Goal: Information Seeking & Learning: Learn about a topic

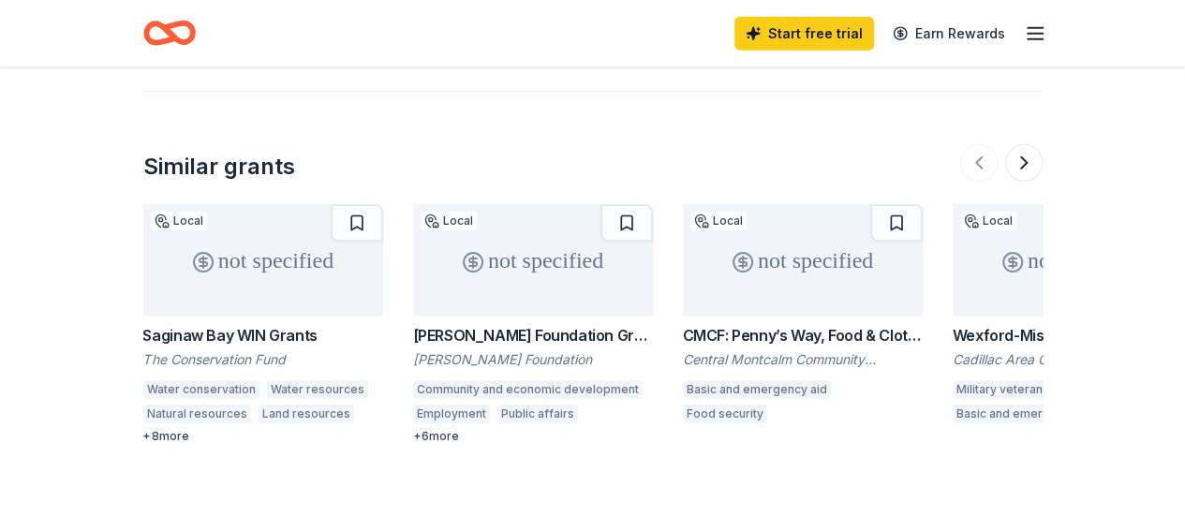
scroll to position [2683, 0]
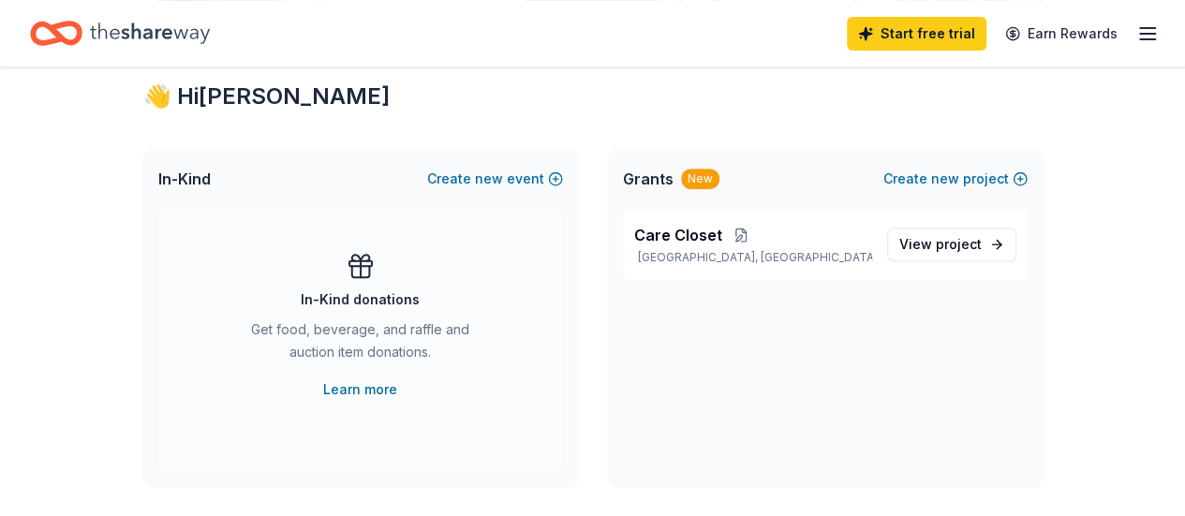
scroll to position [330, 0]
click at [941, 252] on span "project" at bounding box center [959, 246] width 46 height 16
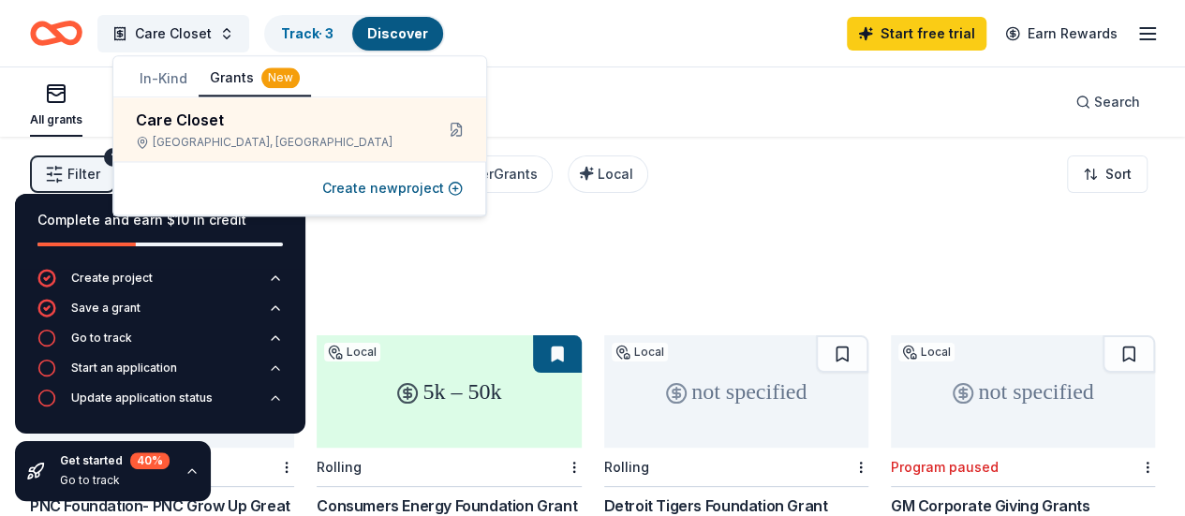
click at [824, 231] on div "674 results in [GEOGRAPHIC_DATA], [GEOGRAPHIC_DATA]" at bounding box center [592, 271] width 1125 height 82
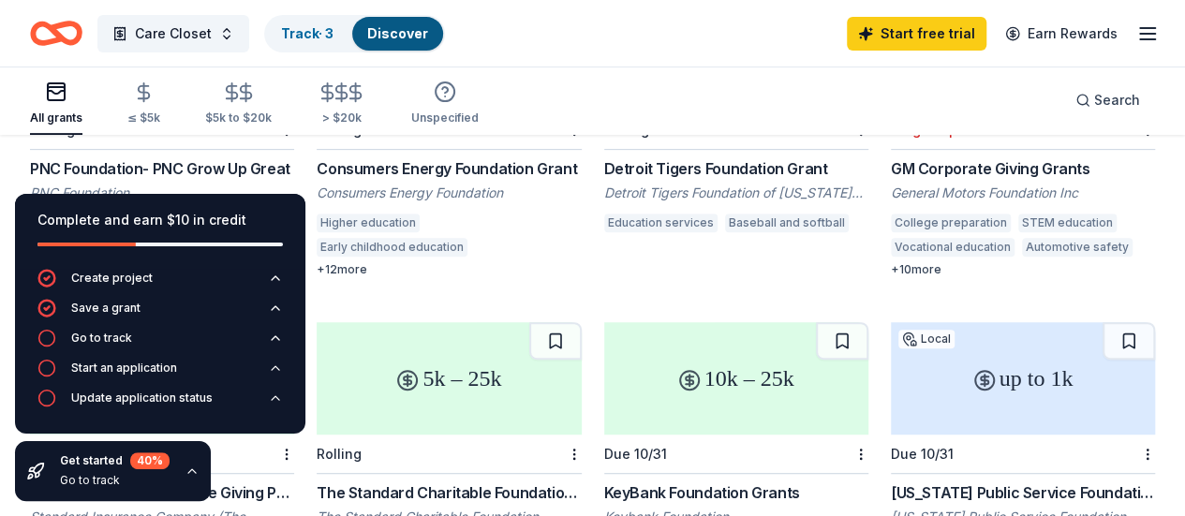
scroll to position [393, 0]
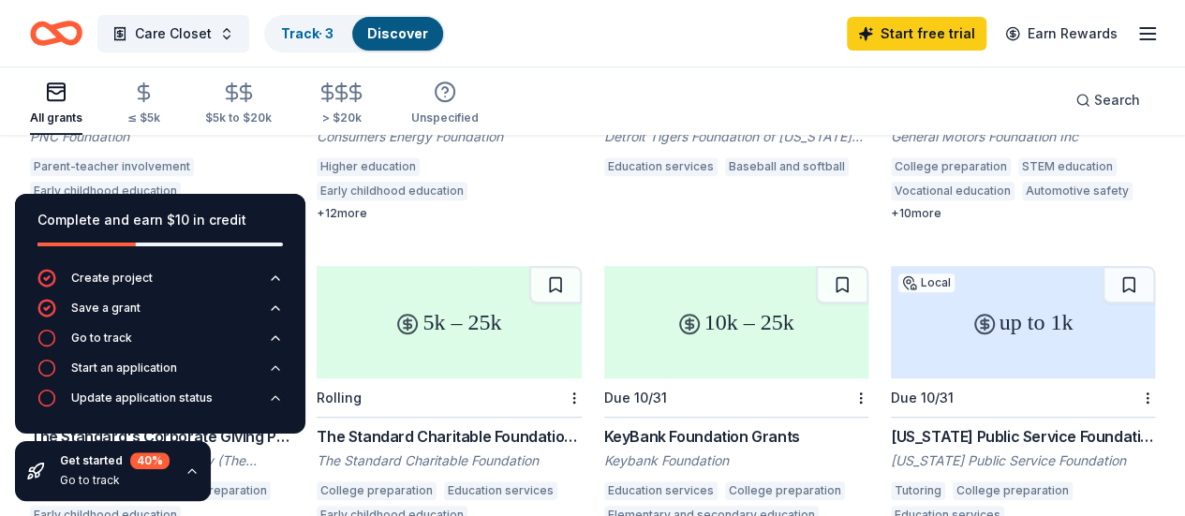
click at [388, 216] on div "+ 12 more" at bounding box center [449, 213] width 264 height 15
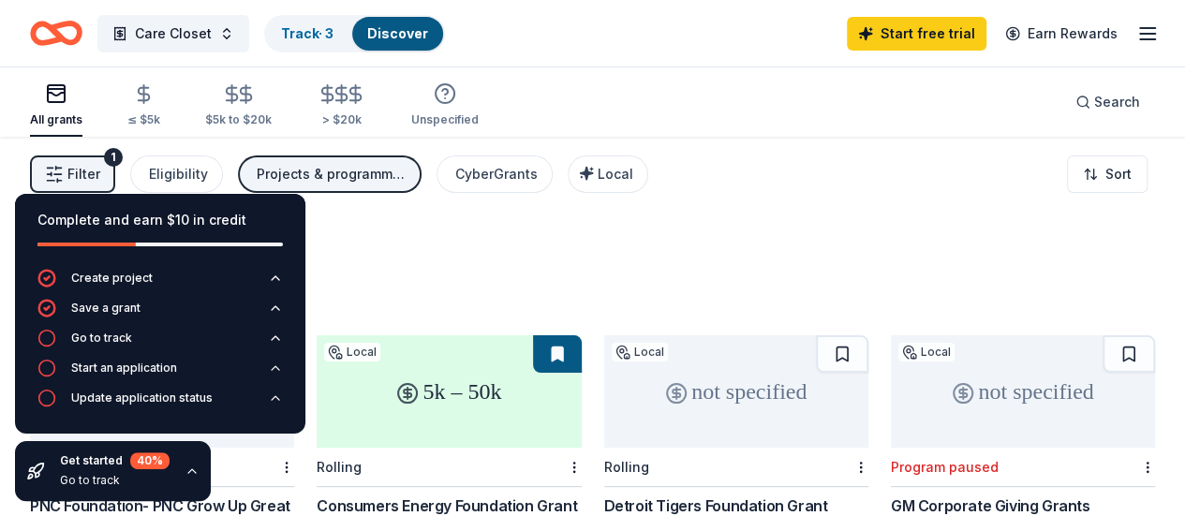
click at [352, 404] on div "5k – 50k" at bounding box center [449, 391] width 264 height 112
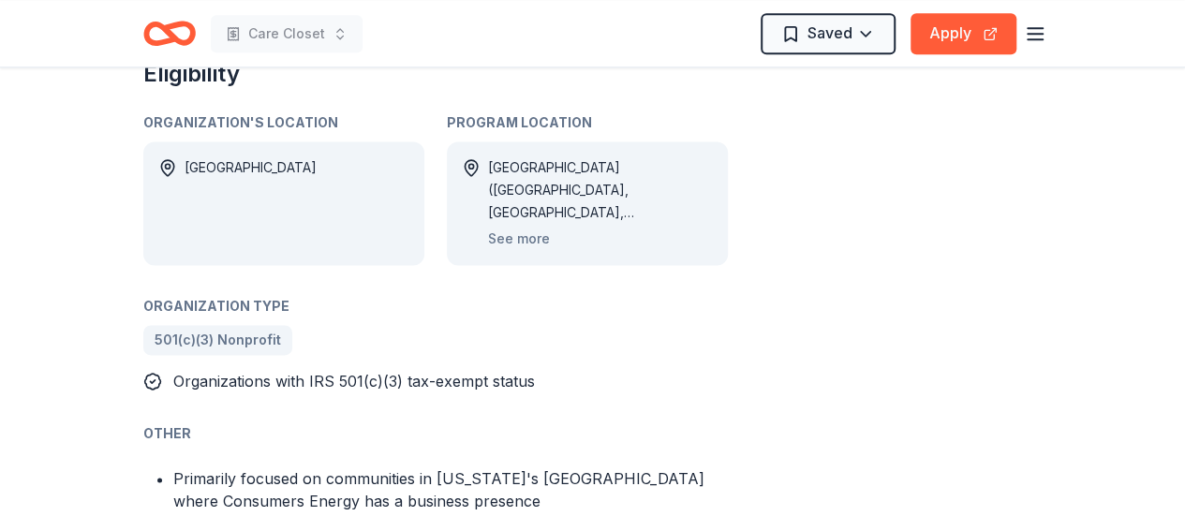
scroll to position [1252, 0]
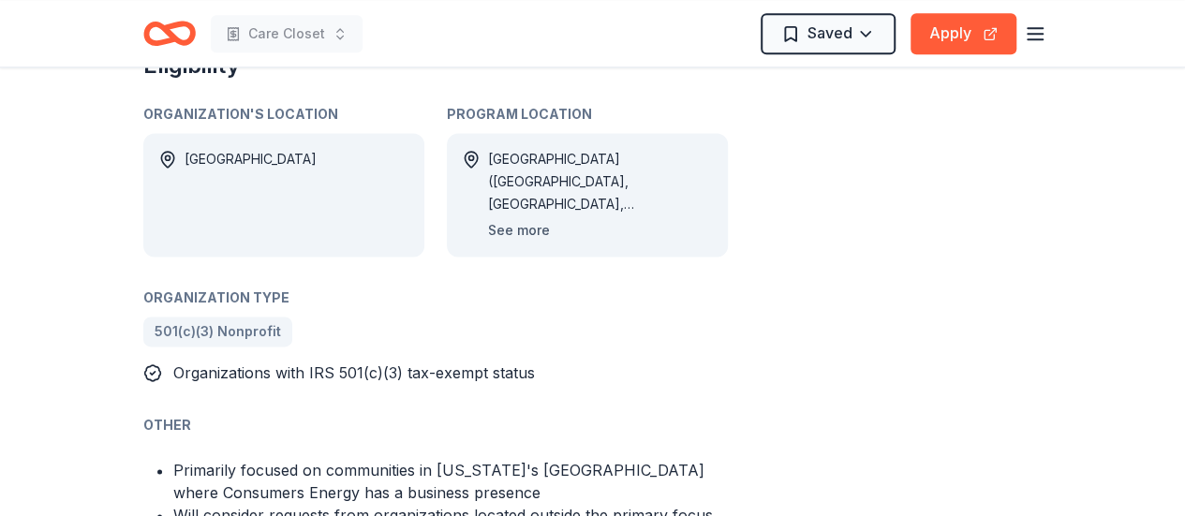
click at [506, 219] on button "See more" at bounding box center [519, 230] width 62 height 22
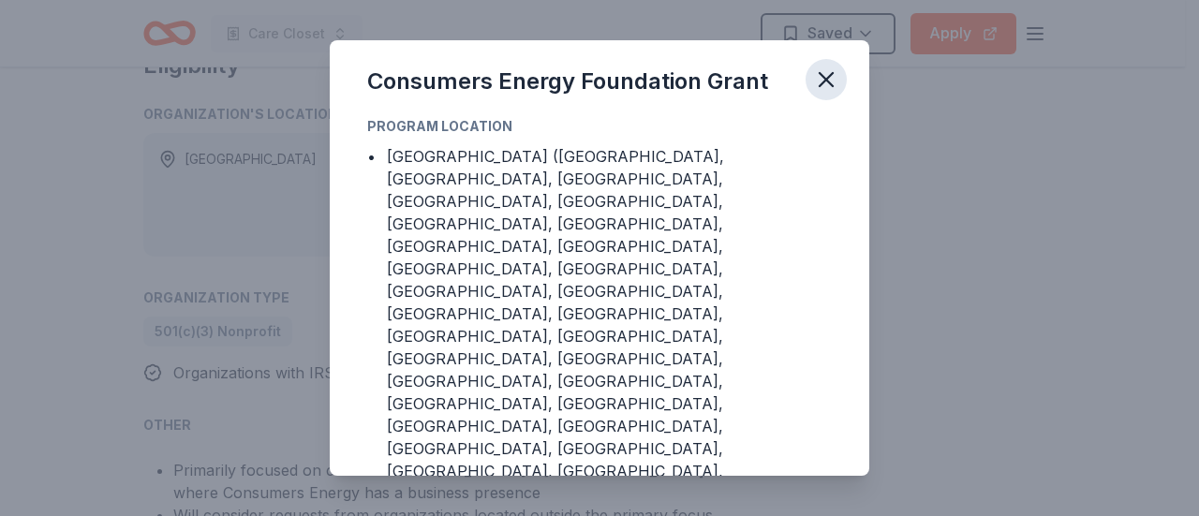
click at [832, 94] on button "button" at bounding box center [826, 79] width 41 height 41
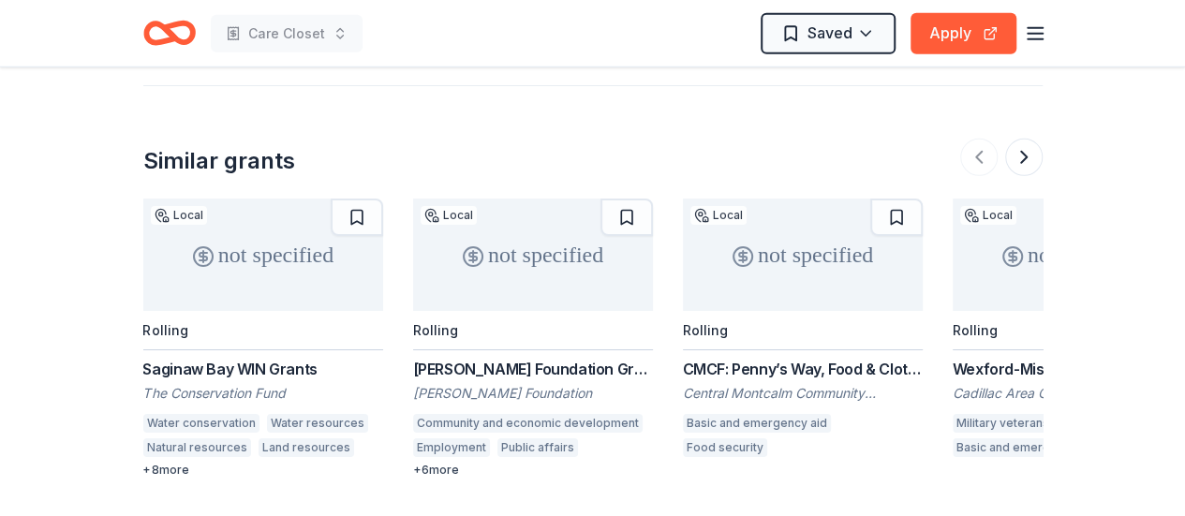
scroll to position [2692, 0]
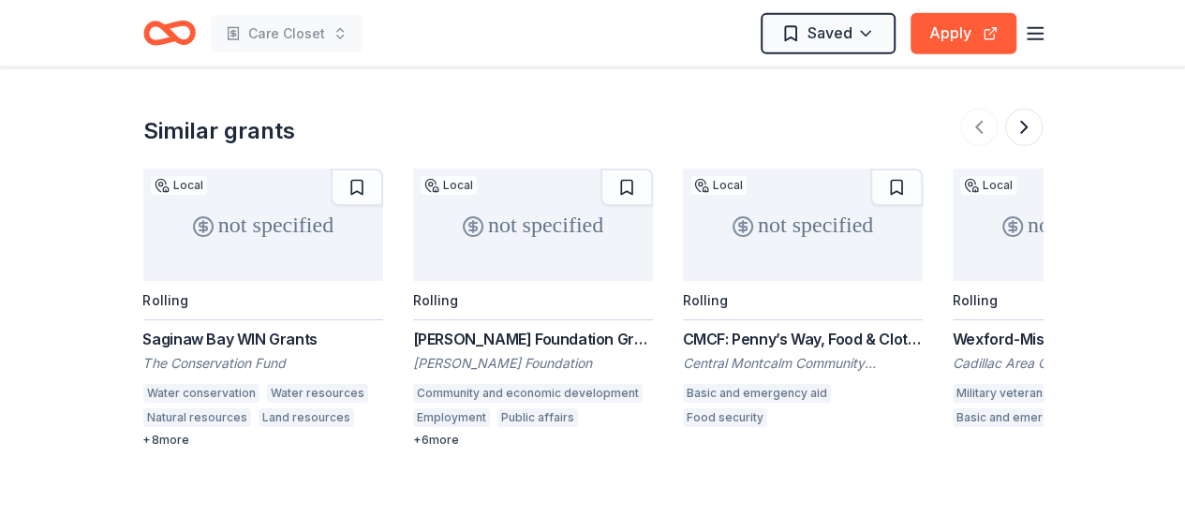
click at [182, 433] on div "+ 8 more" at bounding box center [263, 440] width 240 height 15
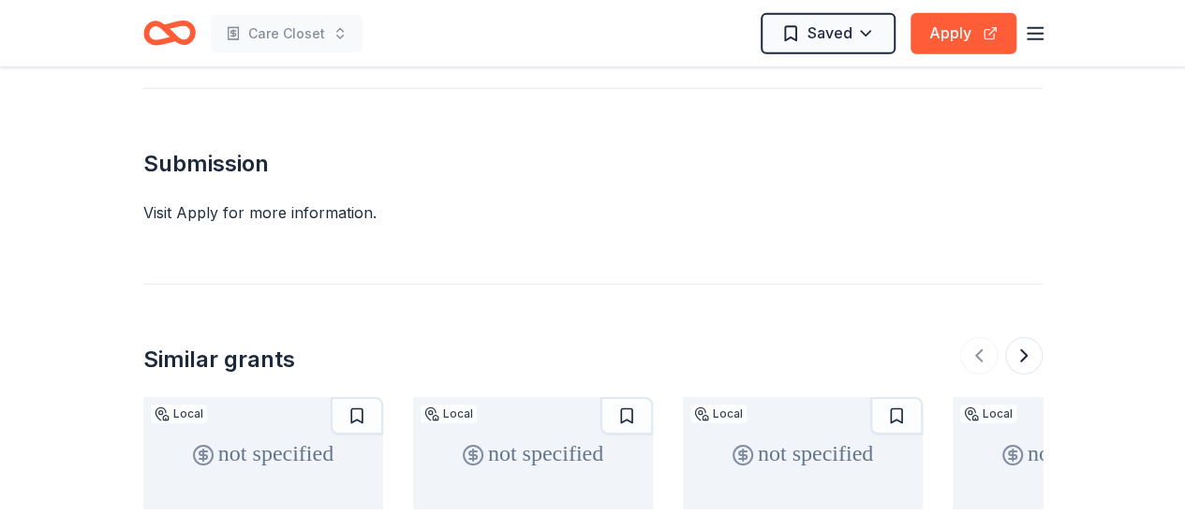
scroll to position [2460, 0]
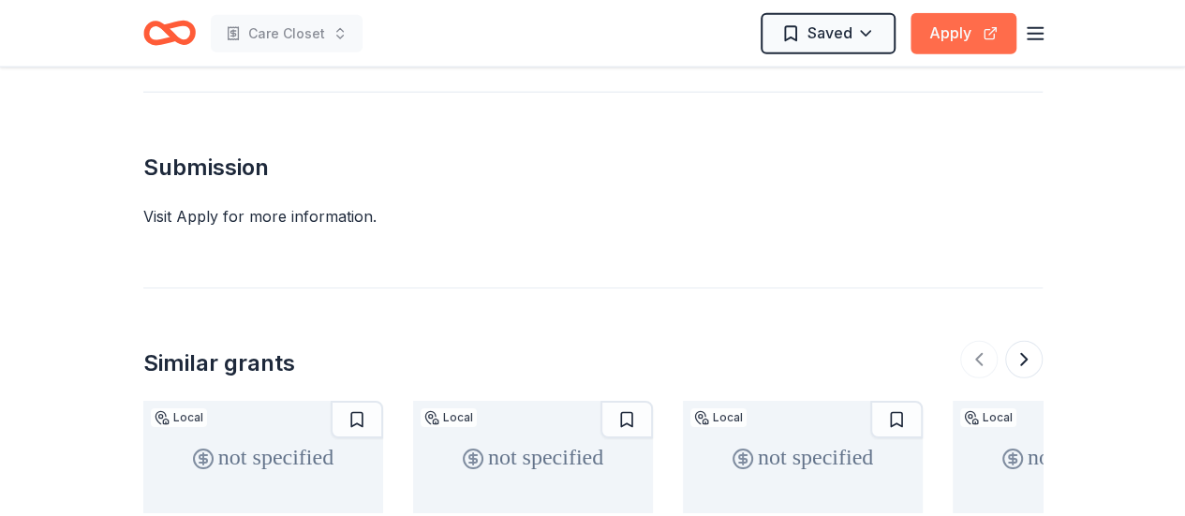
click at [941, 27] on button "Apply" at bounding box center [964, 33] width 106 height 41
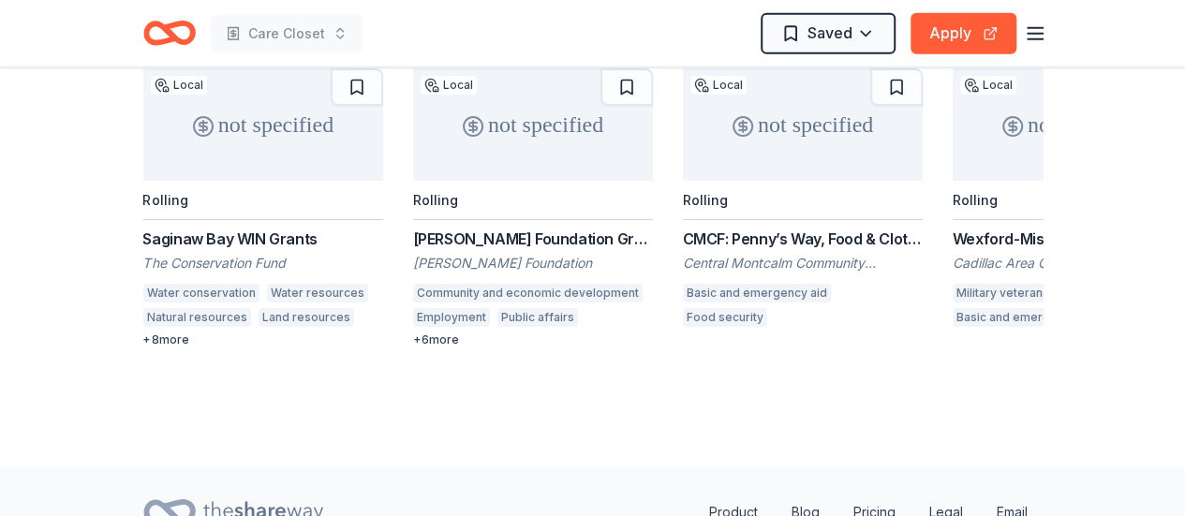
scroll to position [2797, 0]
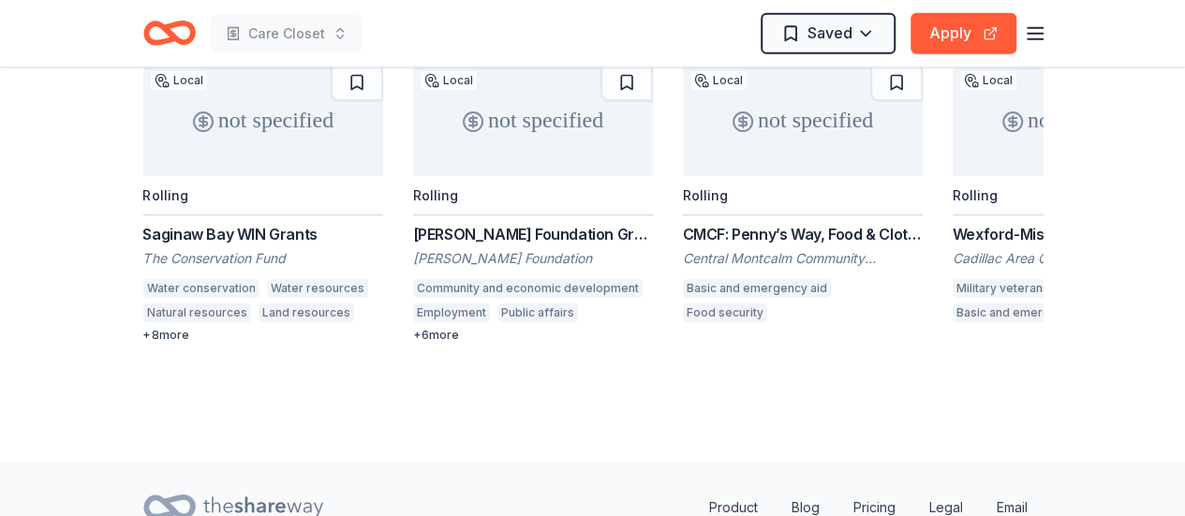
click at [624, 223] on div "Hudson-Webber Foundation Grant" at bounding box center [533, 234] width 240 height 22
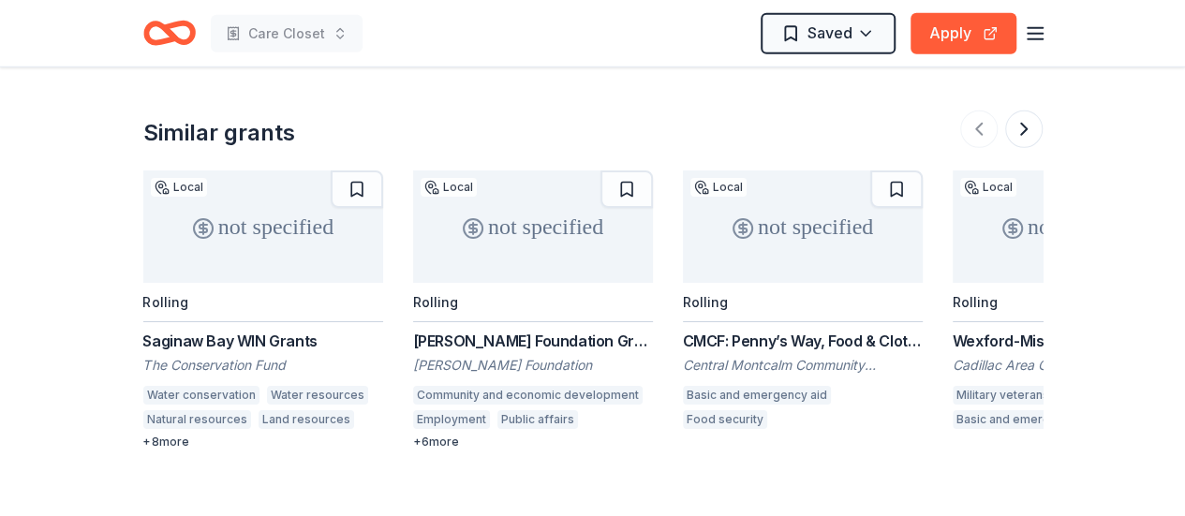
scroll to position [2668, 0]
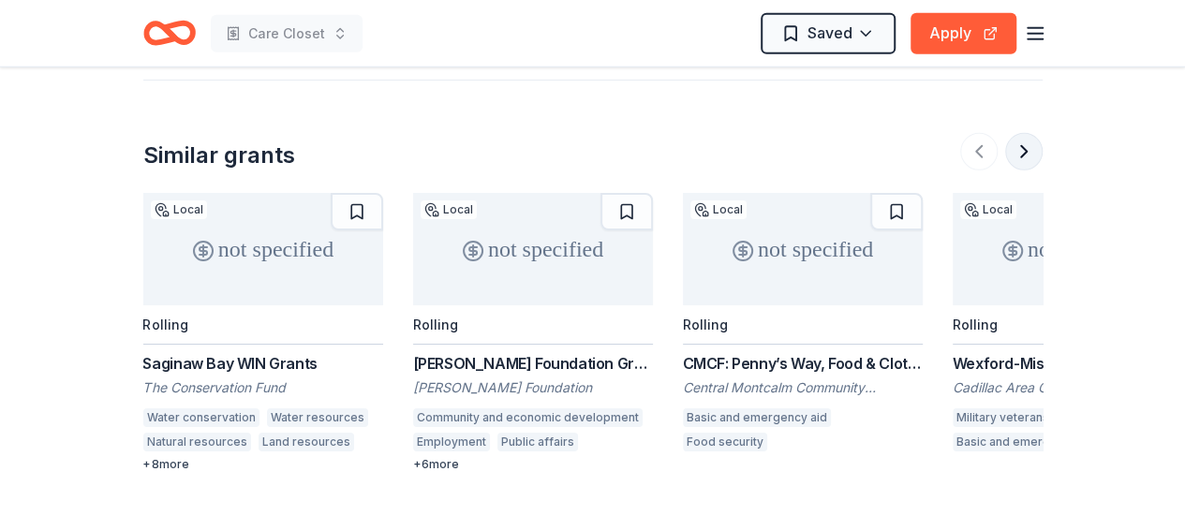
click at [1015, 133] on button at bounding box center [1023, 151] width 37 height 37
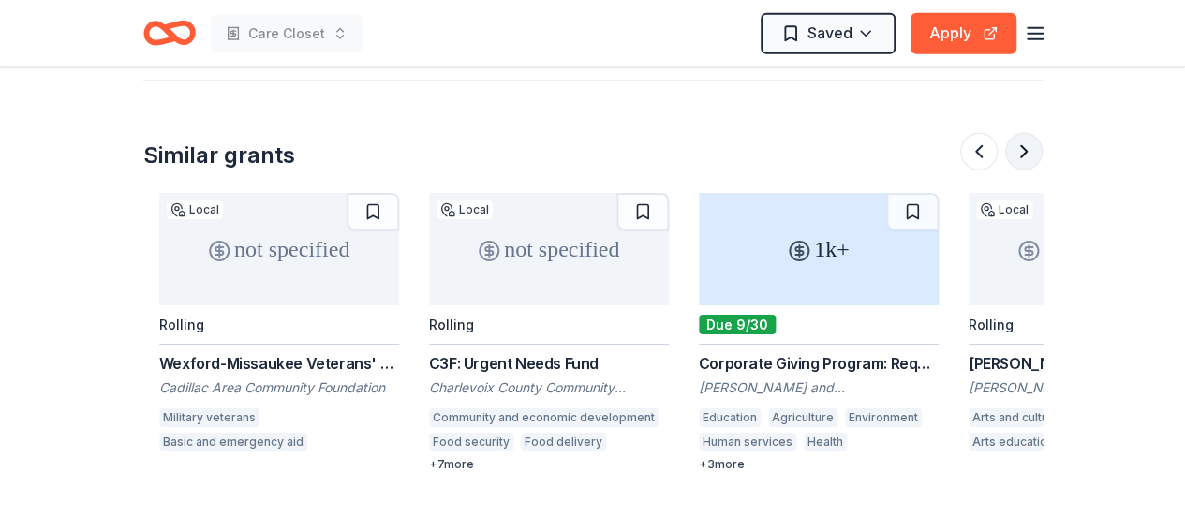
scroll to position [0, 809]
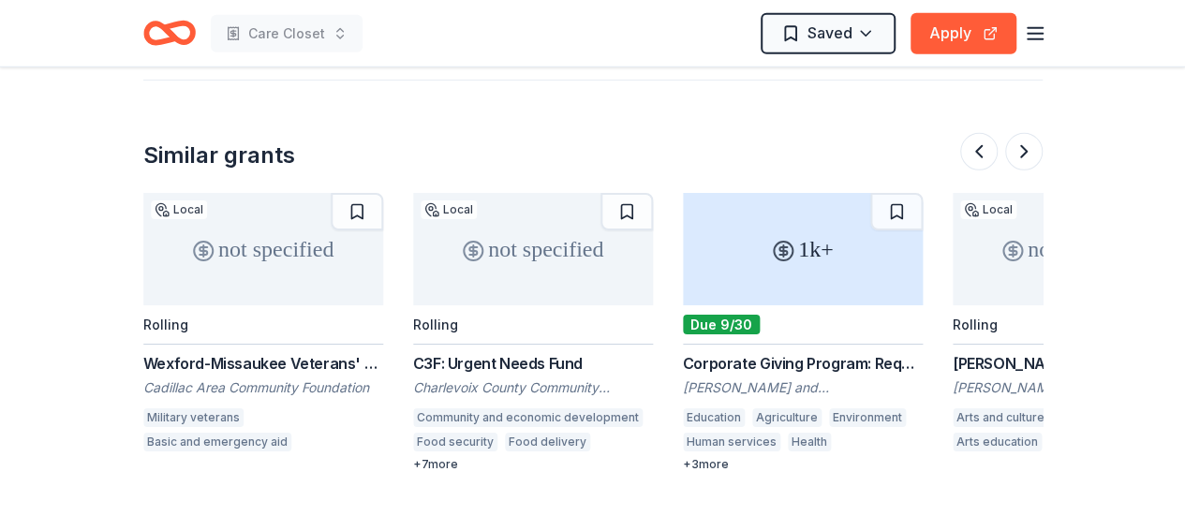
click at [879, 352] on div "Corporate Giving Program: Requests over $1000" at bounding box center [803, 363] width 240 height 22
click at [1026, 134] on button at bounding box center [1023, 151] width 37 height 37
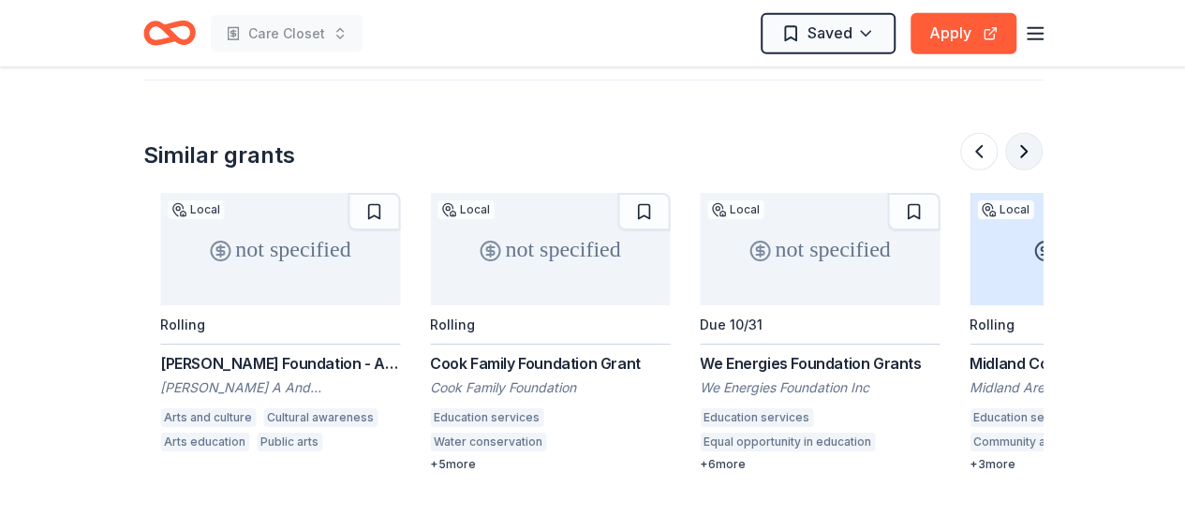
scroll to position [0, 1619]
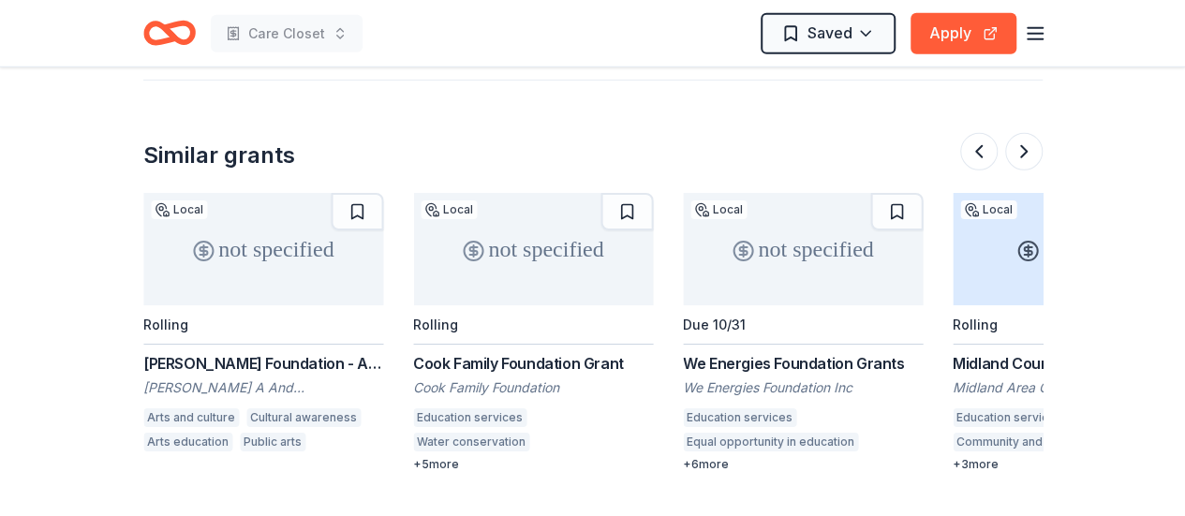
click at [452, 457] on div "+ 5 more" at bounding box center [533, 464] width 240 height 15
click at [796, 352] on div "We Energies Foundation Grants" at bounding box center [803, 363] width 240 height 22
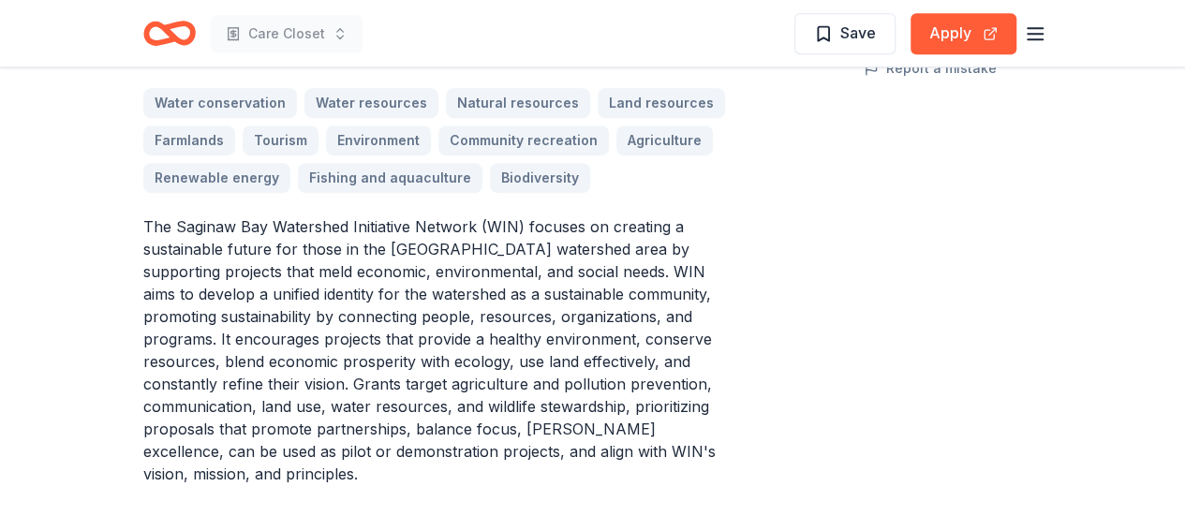
scroll to position [507, 0]
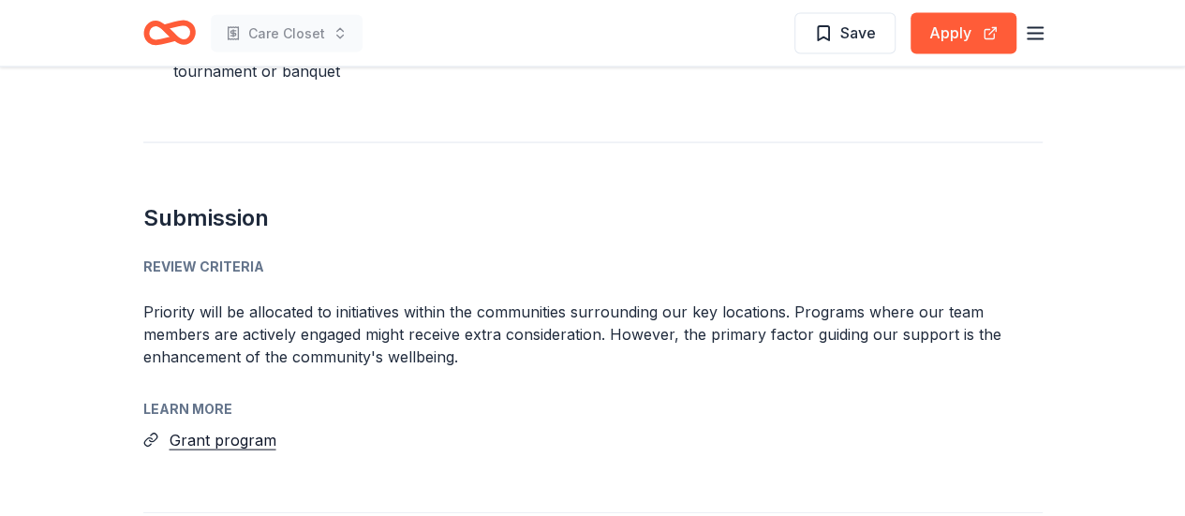
scroll to position [1787, 0]
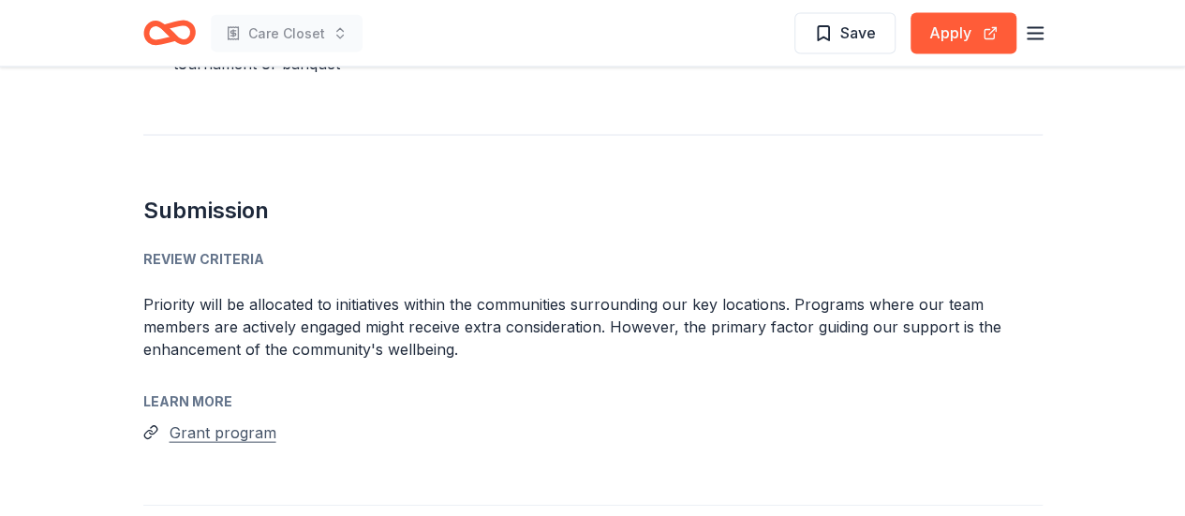
click at [247, 421] on button "Grant program" at bounding box center [223, 433] width 107 height 24
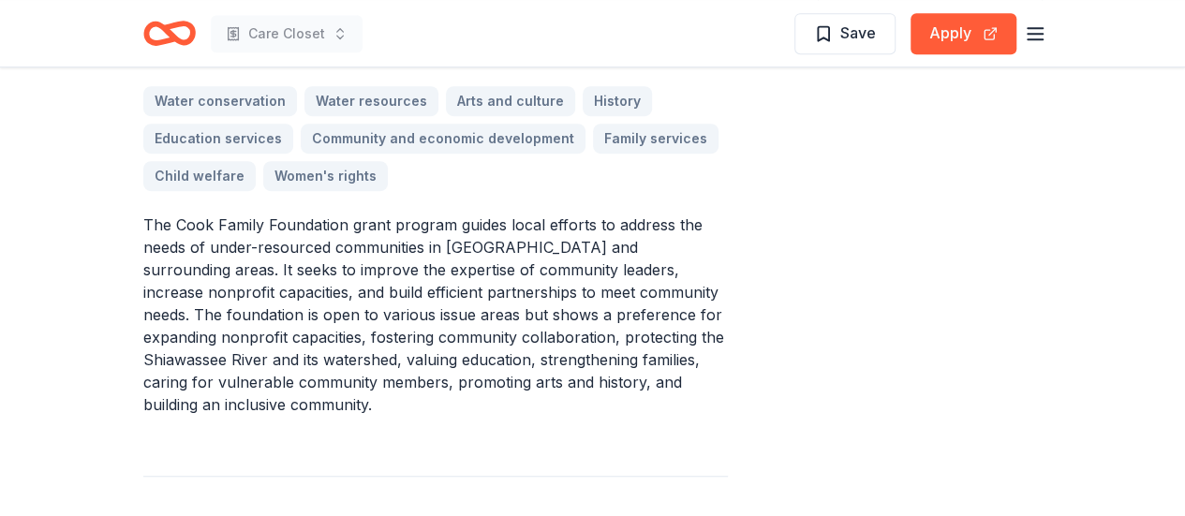
scroll to position [520, 0]
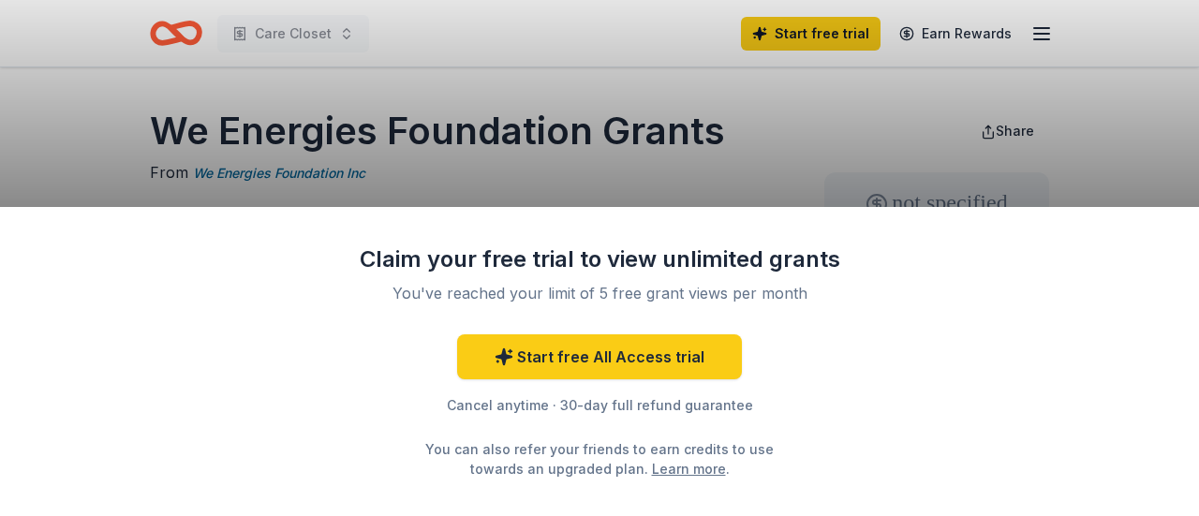
click at [632, 182] on div "Claim your free trial to view unlimited grants You've reached your limit of 5 f…" at bounding box center [599, 258] width 1199 height 516
click at [1184, 225] on div "Claim your free trial to view unlimited grants You've reached your limit of 5 f…" at bounding box center [599, 361] width 1199 height 309
